Goal: Find specific page/section: Find specific page/section

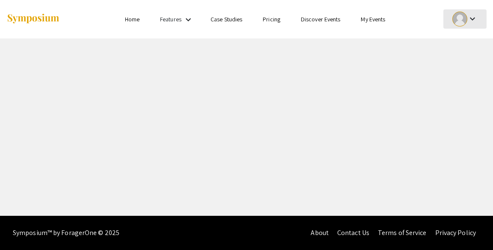
click at [459, 19] on div at bounding box center [459, 19] width 15 height 15
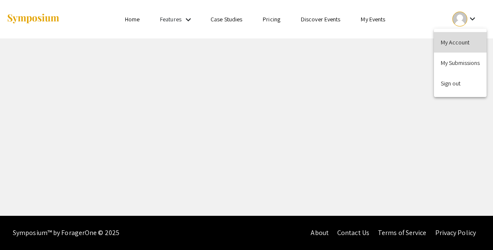
click at [454, 42] on button "My Account" at bounding box center [460, 42] width 53 height 21
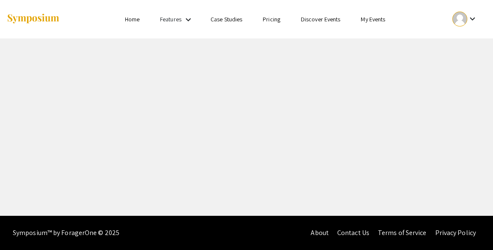
click at [173, 15] on link "Features" at bounding box center [170, 19] width 21 height 8
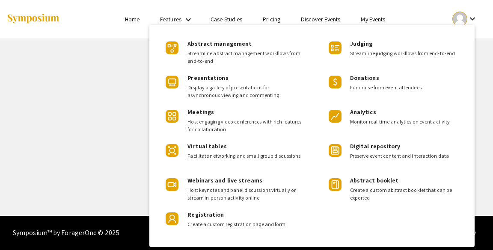
click at [388, 15] on div at bounding box center [246, 125] width 493 height 250
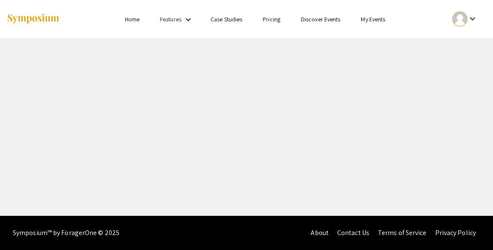
click at [380, 21] on link "My Events" at bounding box center [373, 19] width 24 height 8
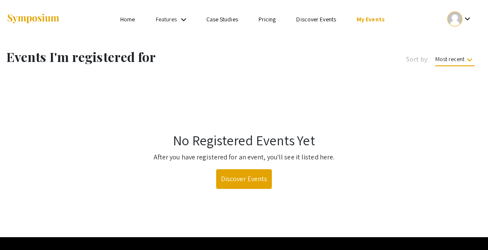
click at [167, 28] on ul "Skip navigation Home Features keyboard_arrow_down Case Studies Pricing Discover…" at bounding box center [244, 19] width 157 height 39
click at [173, 21] on link "Features" at bounding box center [166, 19] width 21 height 8
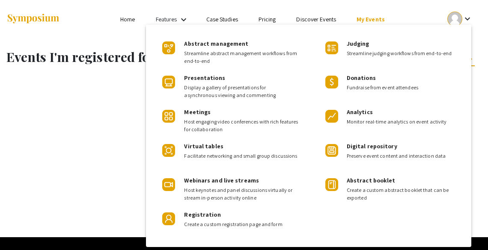
click at [129, 25] on div at bounding box center [244, 125] width 488 height 250
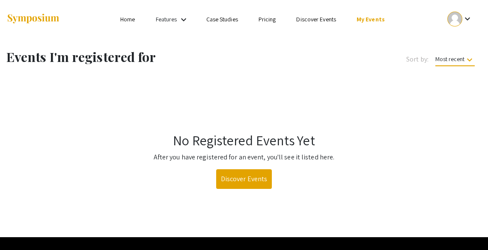
click at [129, 17] on link "Home" at bounding box center [127, 19] width 15 height 8
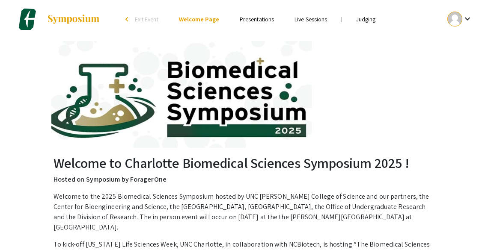
click at [364, 22] on link "Judging" at bounding box center [366, 19] width 20 height 8
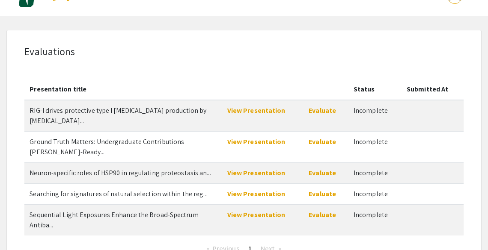
scroll to position [24, 0]
